Goal: Consume media (video, audio): Consume media (video, audio)

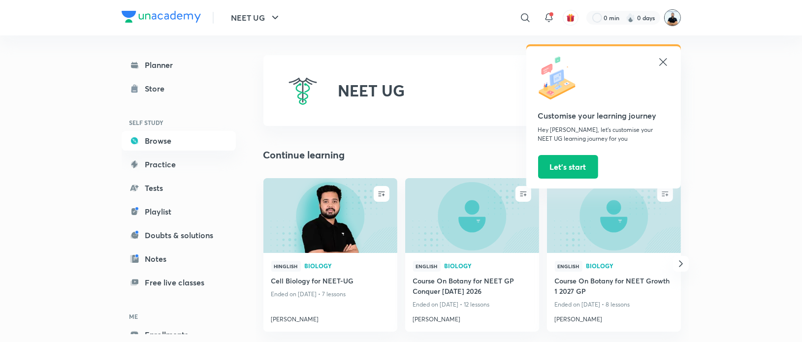
click at [670, 22] on img at bounding box center [673, 17] width 17 height 17
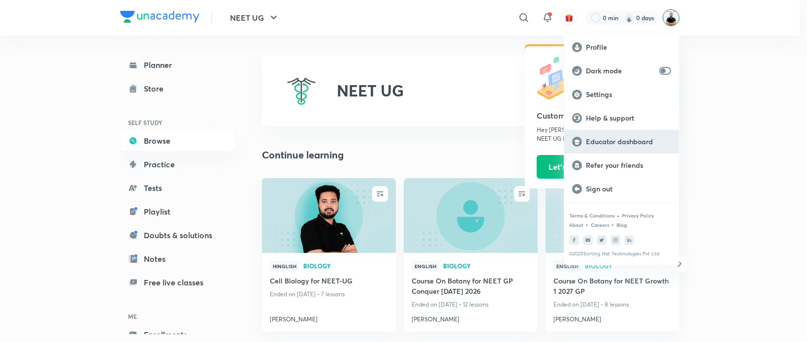
click at [618, 142] on p "Educator dashboard" at bounding box center [628, 141] width 85 height 9
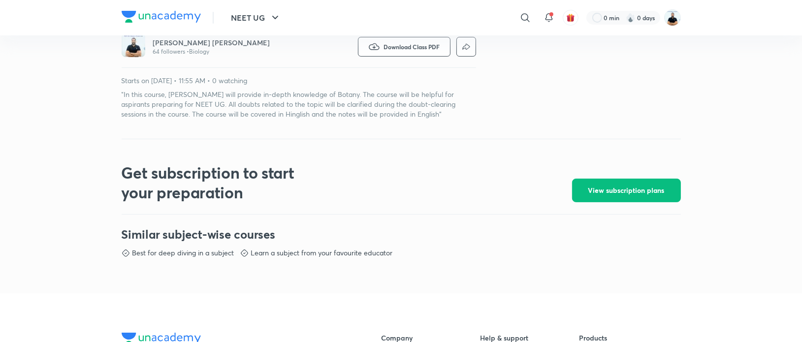
scroll to position [335, 0]
